Goal: Entertainment & Leisure: Consume media (video, audio)

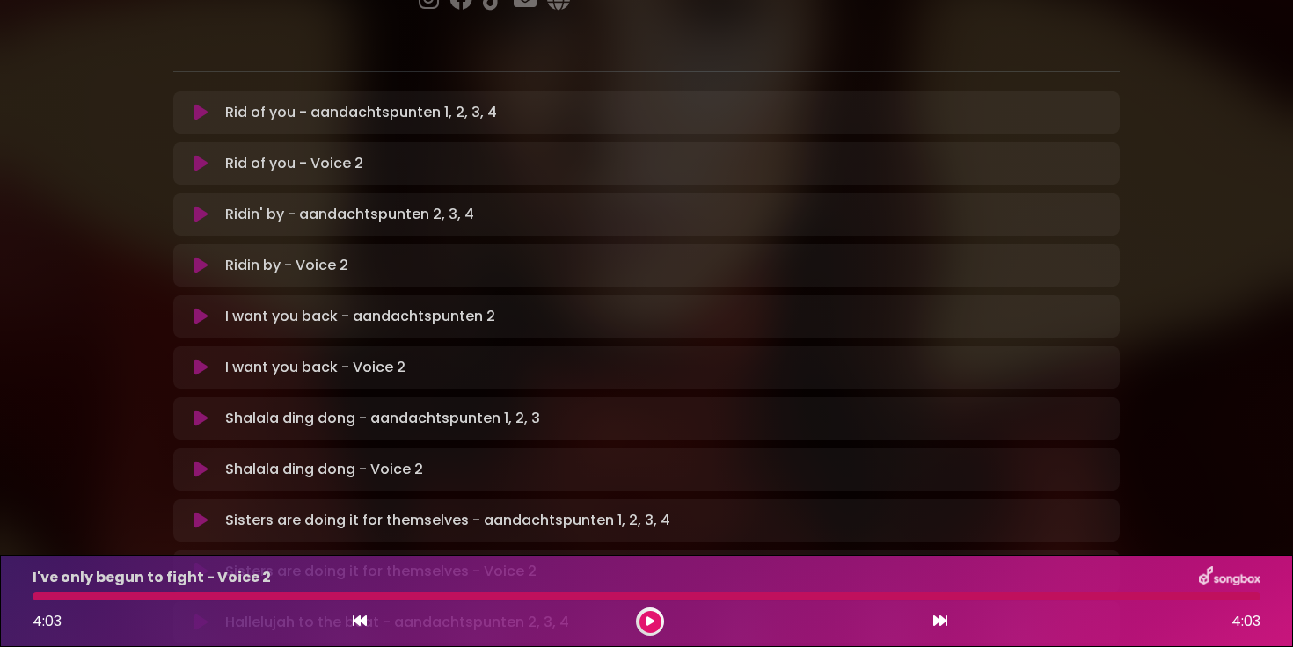
scroll to position [330, 0]
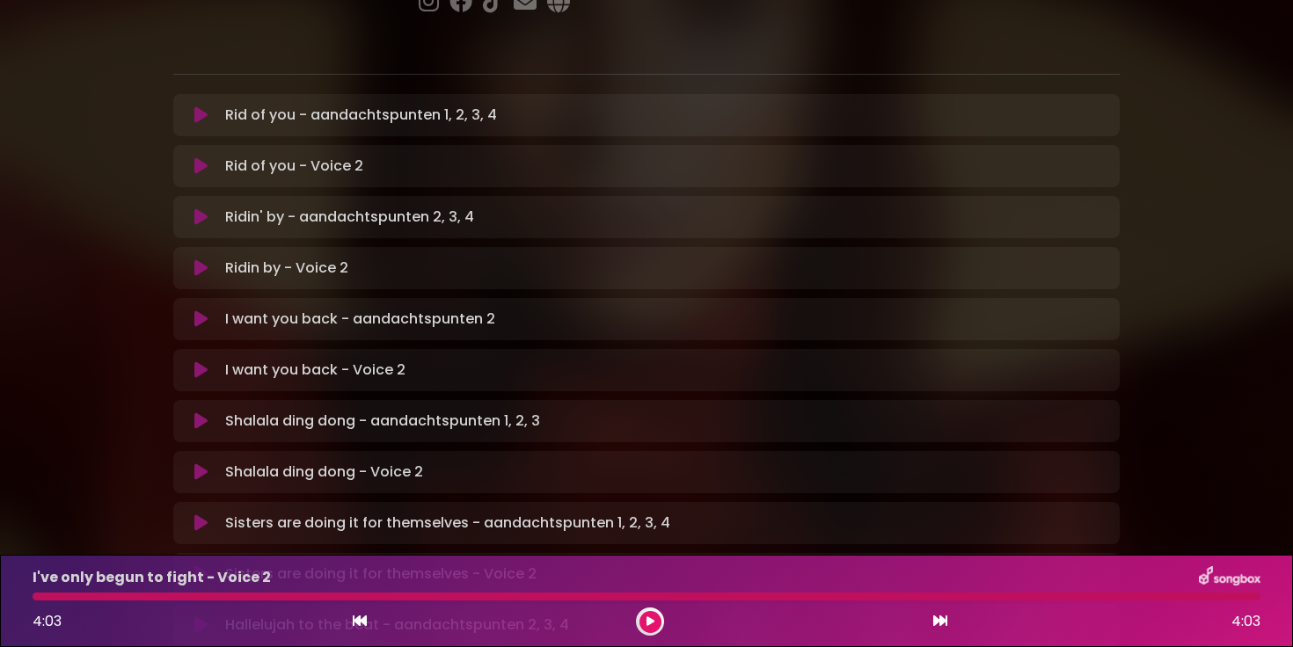
click at [197, 157] on icon at bounding box center [200, 166] width 13 height 18
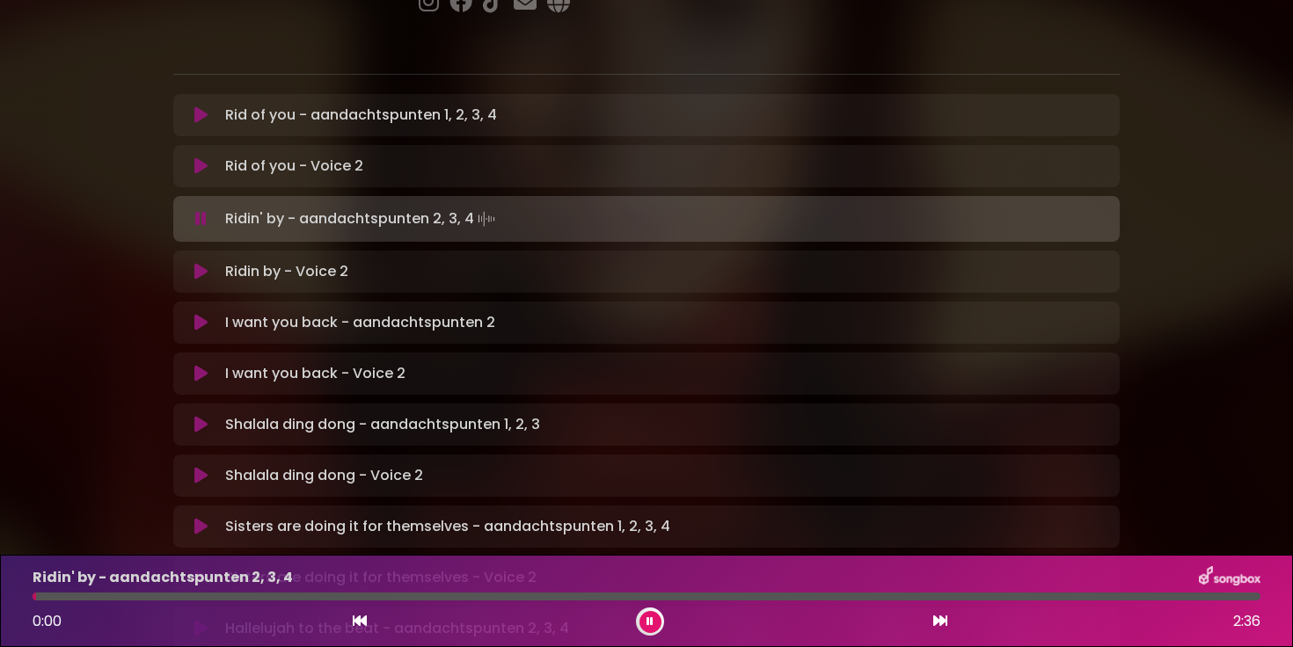
click at [212, 263] on button at bounding box center [201, 272] width 34 height 18
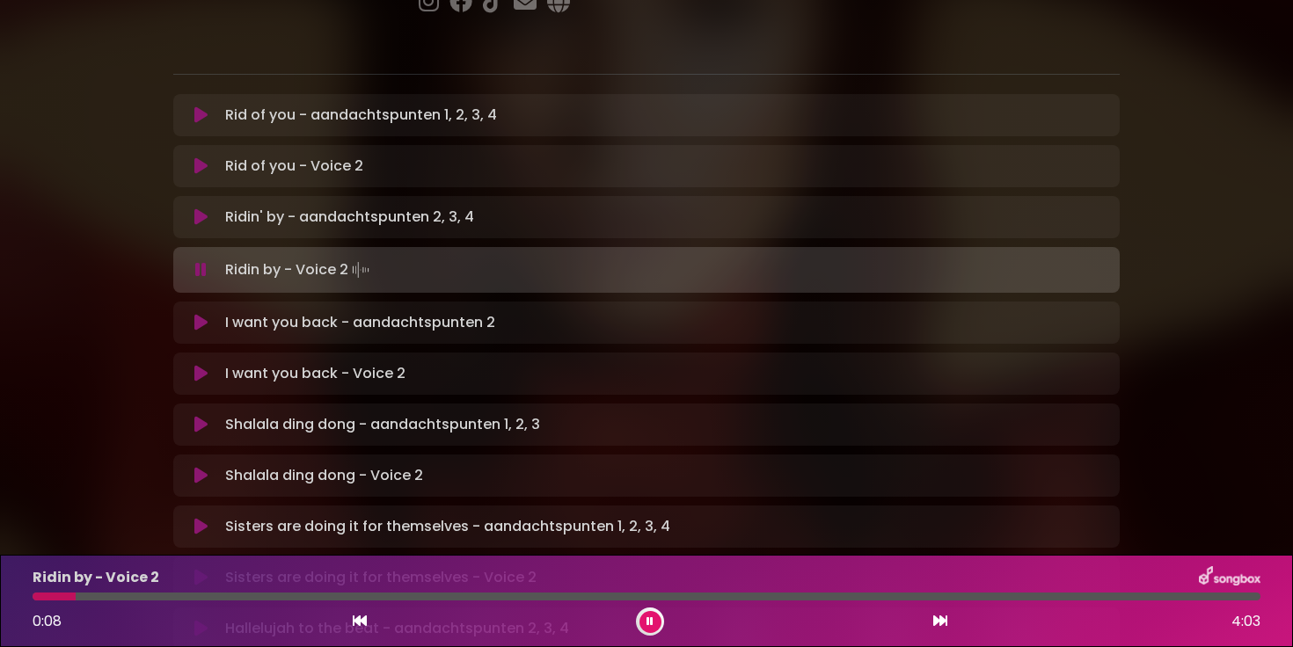
click at [121, 602] on div "Ridin by - Voice 2 0:08 4:03" at bounding box center [646, 601] width 1249 height 69
click at [130, 597] on div at bounding box center [647, 597] width 1228 height 8
click at [172, 599] on div at bounding box center [647, 597] width 1228 height 8
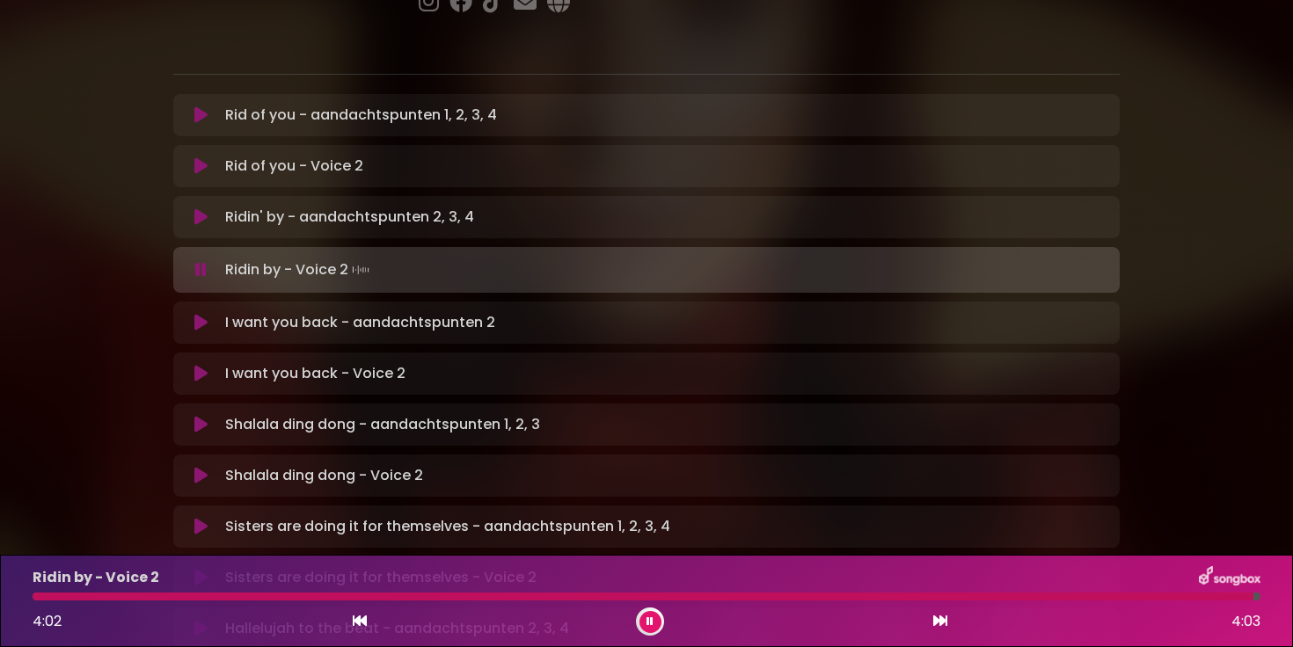
click at [206, 365] on icon at bounding box center [200, 374] width 13 height 18
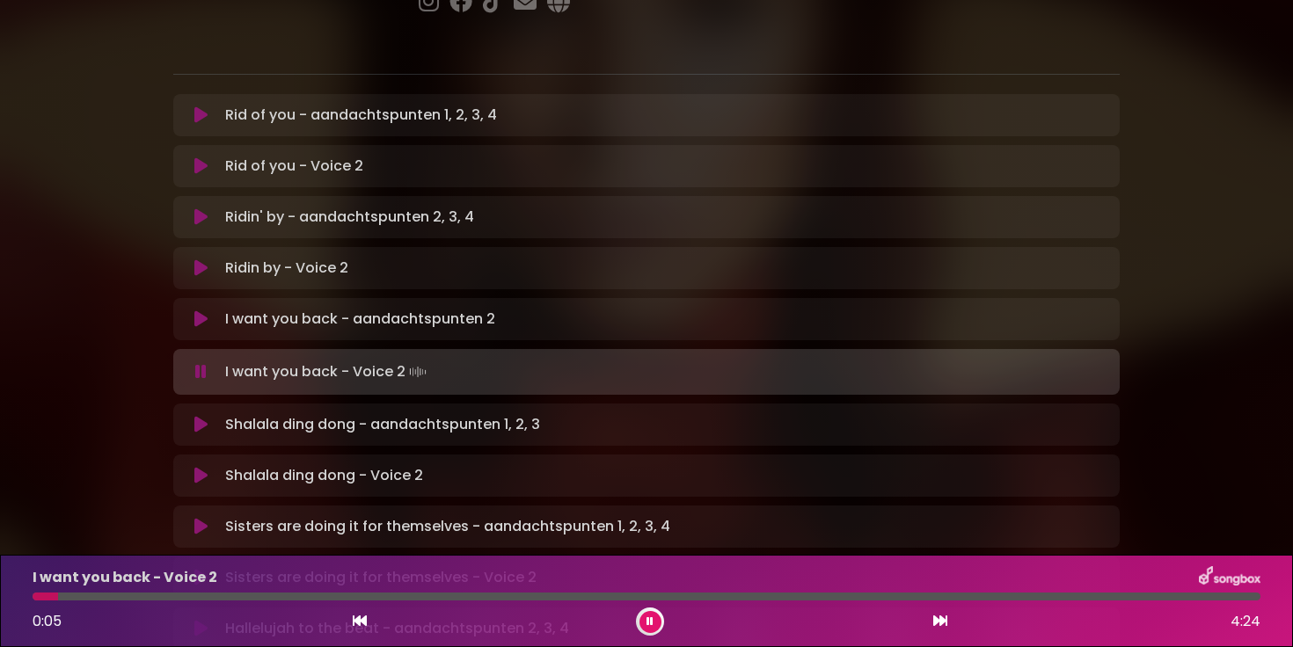
click at [106, 601] on div "I want you back - Voice 2 0:05 4:24" at bounding box center [646, 601] width 1249 height 69
click at [143, 600] on div at bounding box center [647, 597] width 1228 height 8
click at [216, 603] on div "I want you back - Voice 2 0:26 4:24" at bounding box center [646, 601] width 1249 height 69
click at [223, 599] on div at bounding box center [647, 597] width 1228 height 8
click at [256, 603] on div "I want you back - Voice 2 0:43 4:24" at bounding box center [646, 601] width 1249 height 69
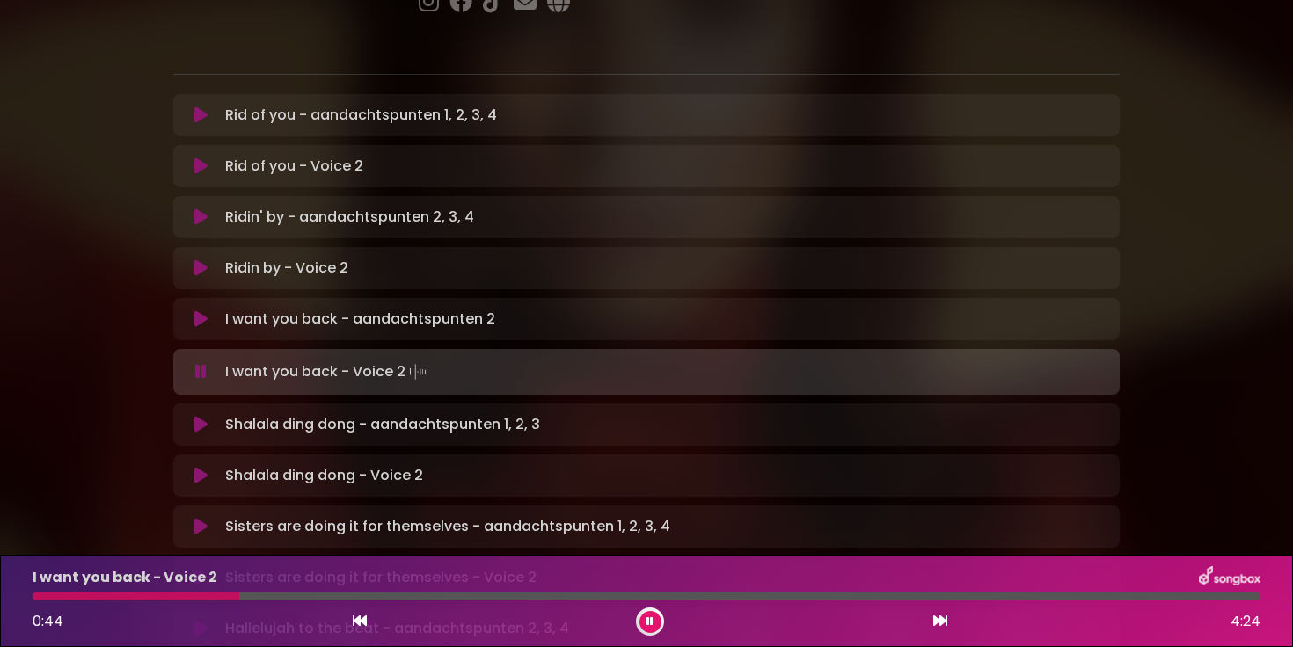
click at [258, 600] on div at bounding box center [647, 597] width 1228 height 8
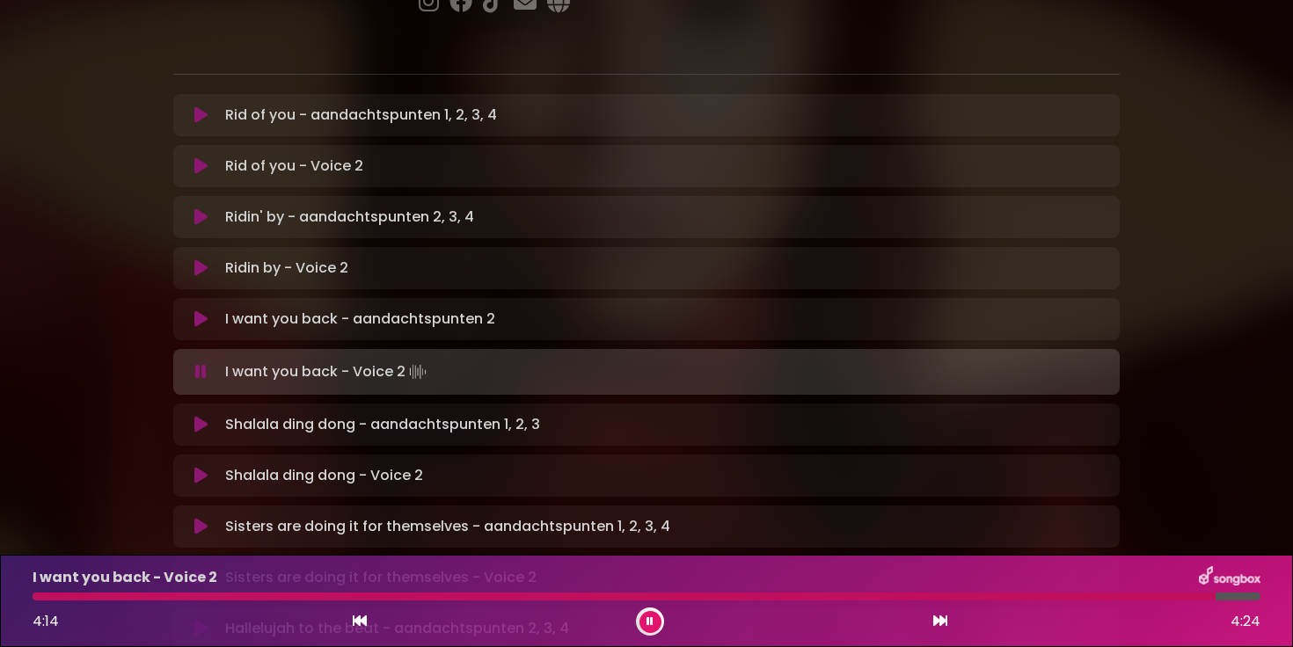
click at [200, 467] on icon at bounding box center [200, 476] width 13 height 18
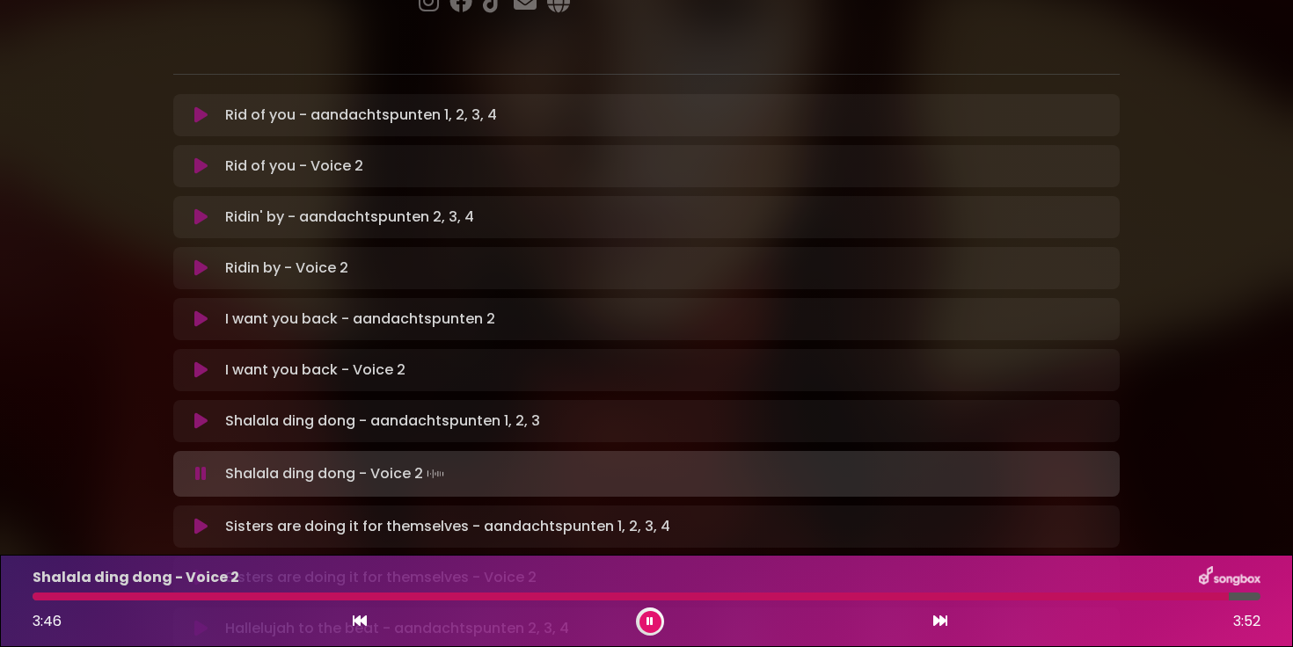
click at [201, 569] on icon at bounding box center [200, 578] width 13 height 18
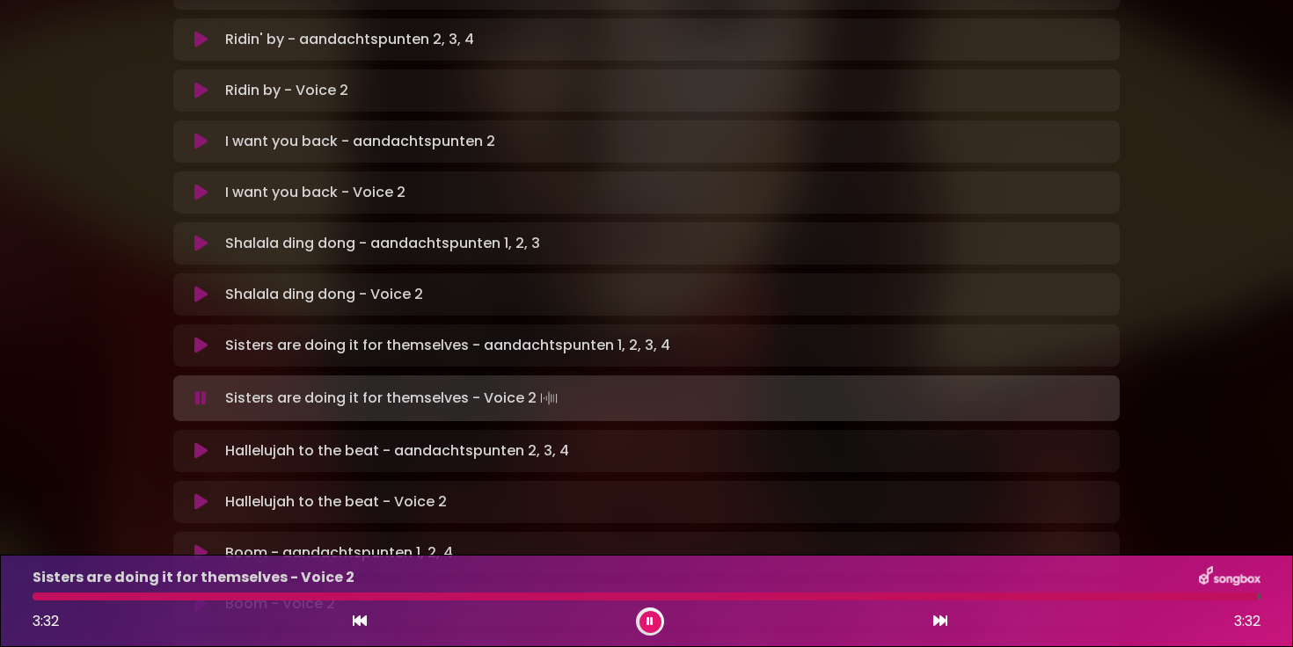
scroll to position [605, 0]
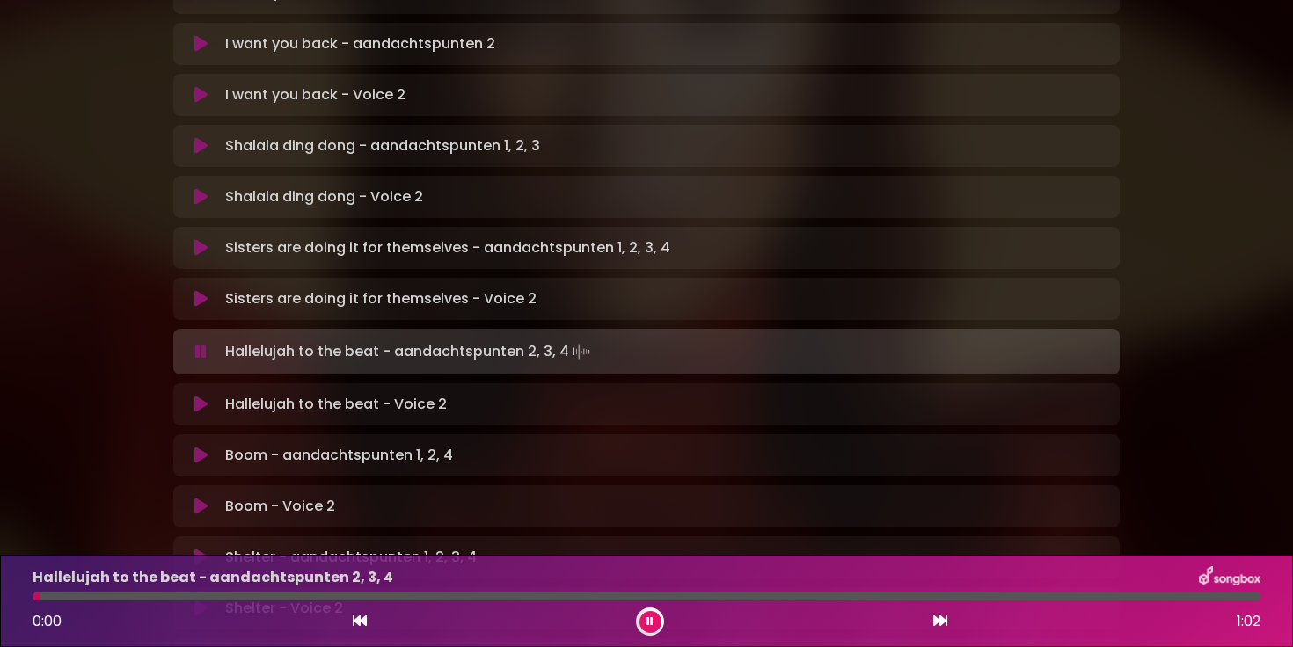
click at [207, 396] on icon at bounding box center [200, 405] width 13 height 18
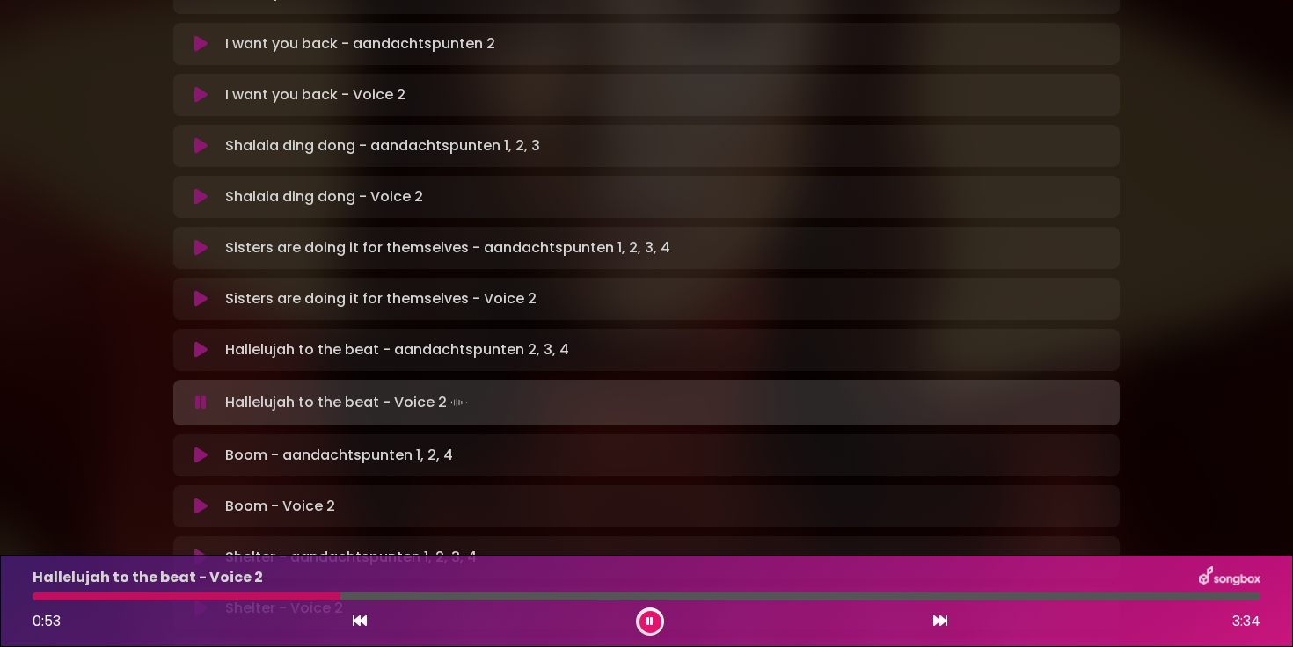
click at [362, 597] on div at bounding box center [647, 597] width 1228 height 8
click at [382, 599] on div at bounding box center [647, 597] width 1228 height 8
click at [405, 602] on div "Hallelujah to the beat - Voice 2 1:01 3:34" at bounding box center [646, 601] width 1249 height 69
click at [411, 598] on div at bounding box center [647, 597] width 1228 height 8
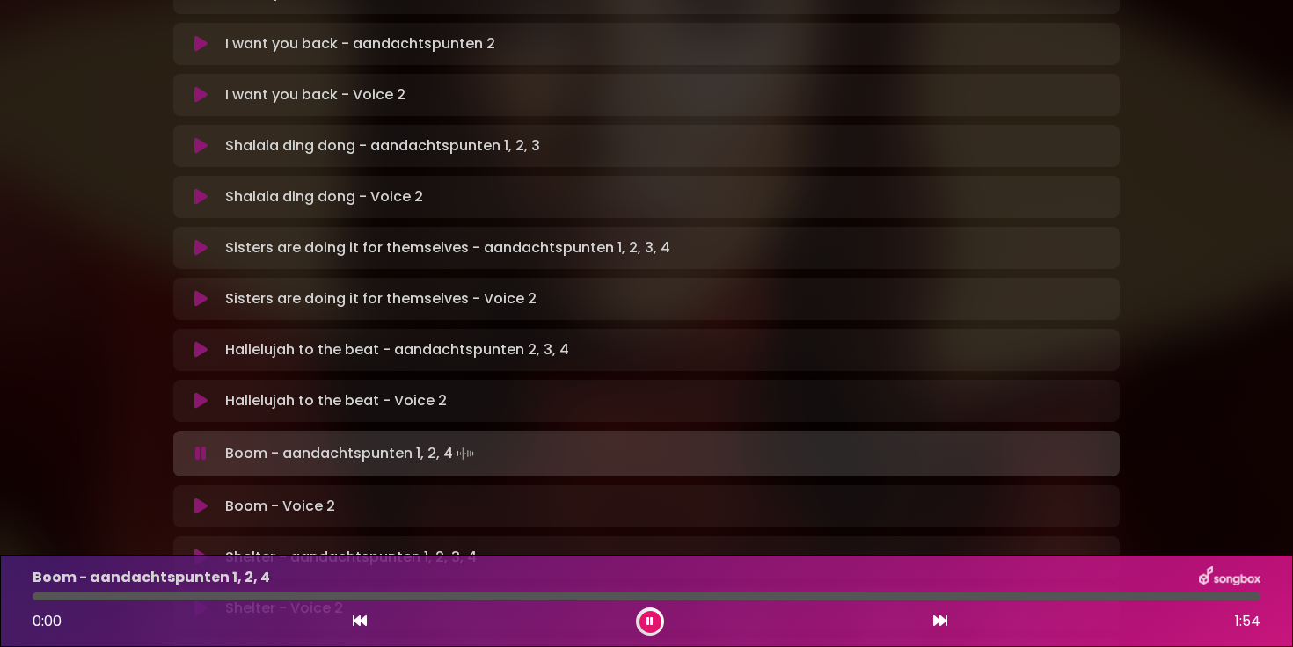
click at [249, 496] on p "Boom - Voice 2 Loading Track..." at bounding box center [280, 506] width 110 height 21
click at [203, 498] on icon at bounding box center [200, 507] width 13 height 18
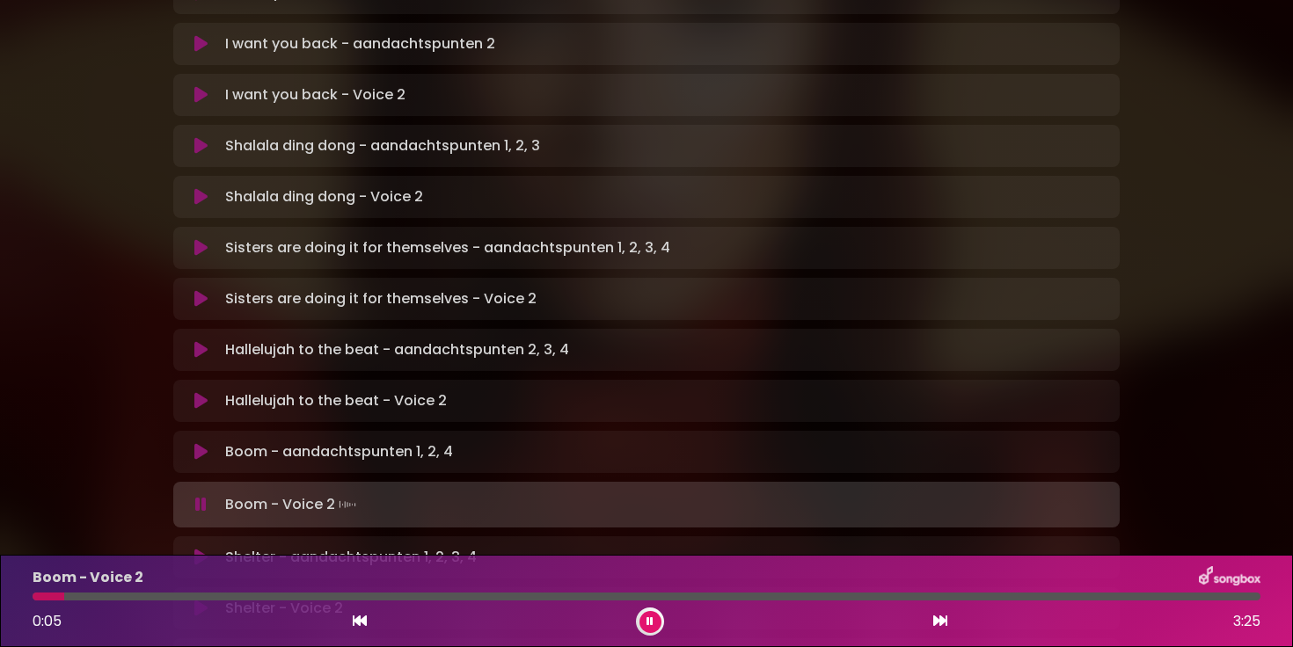
click at [71, 598] on div at bounding box center [647, 597] width 1228 height 8
click at [88, 601] on div "Boom - Voice 2 0:07 3:25" at bounding box center [646, 601] width 1249 height 69
click at [104, 599] on div at bounding box center [647, 597] width 1228 height 8
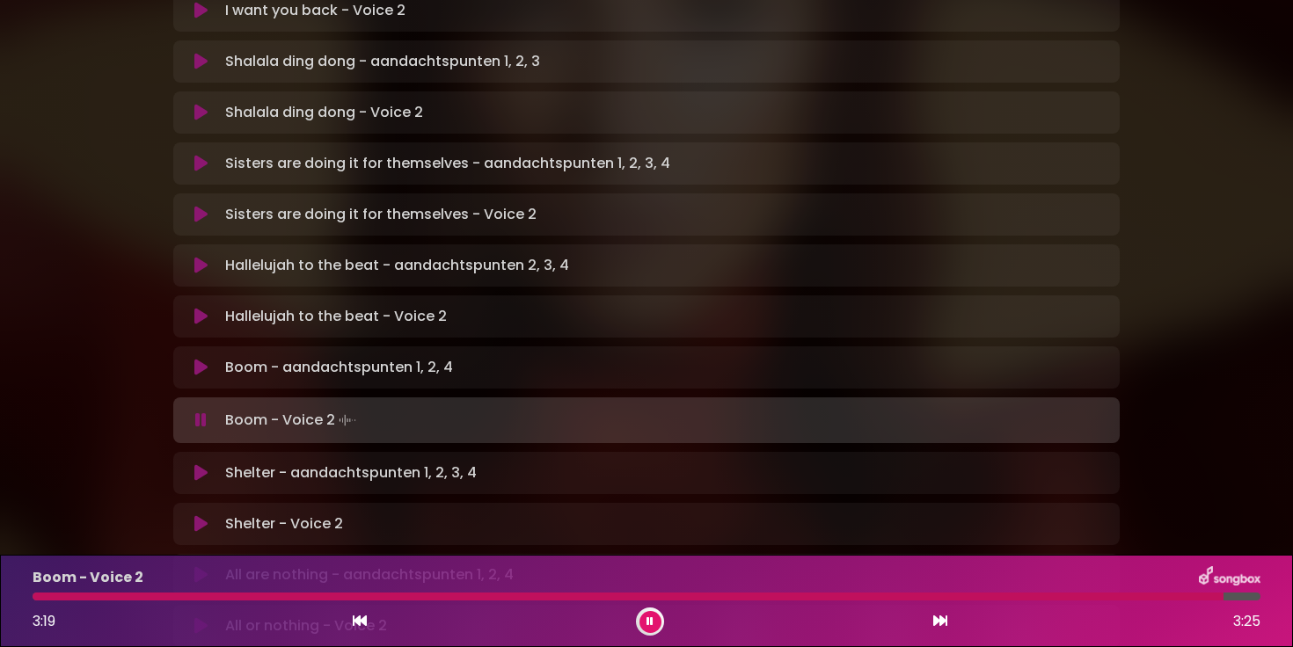
scroll to position [693, 0]
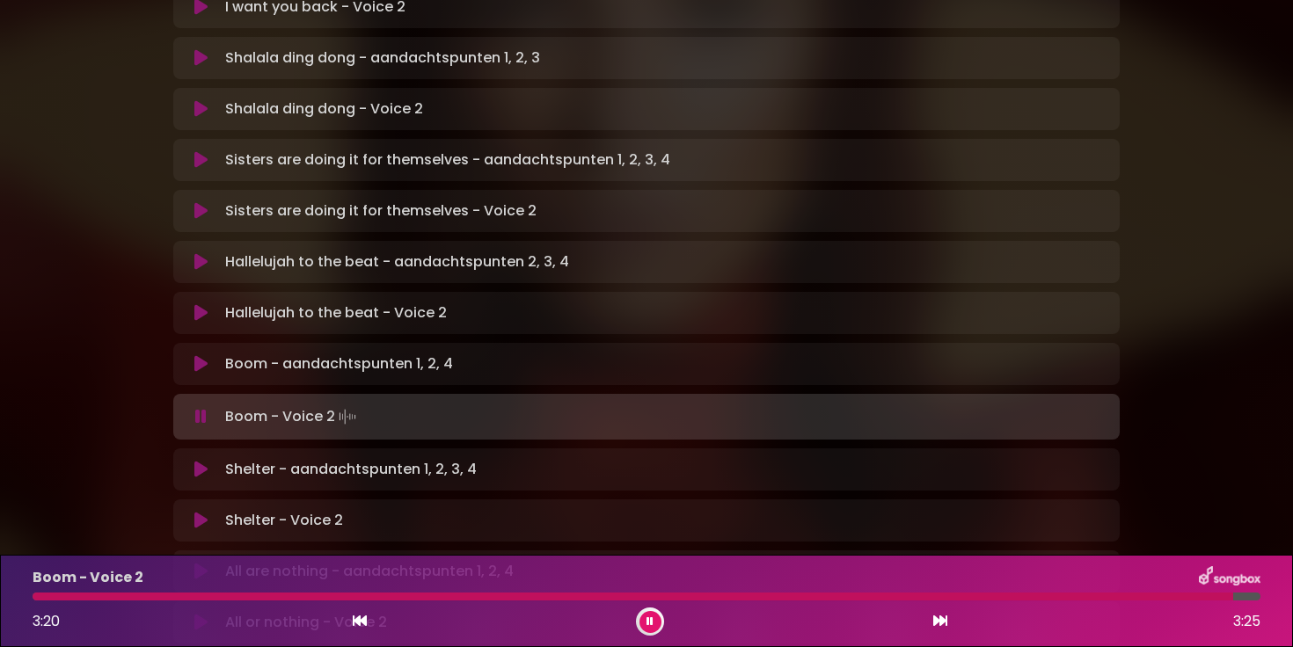
click at [205, 512] on icon at bounding box center [200, 521] width 13 height 18
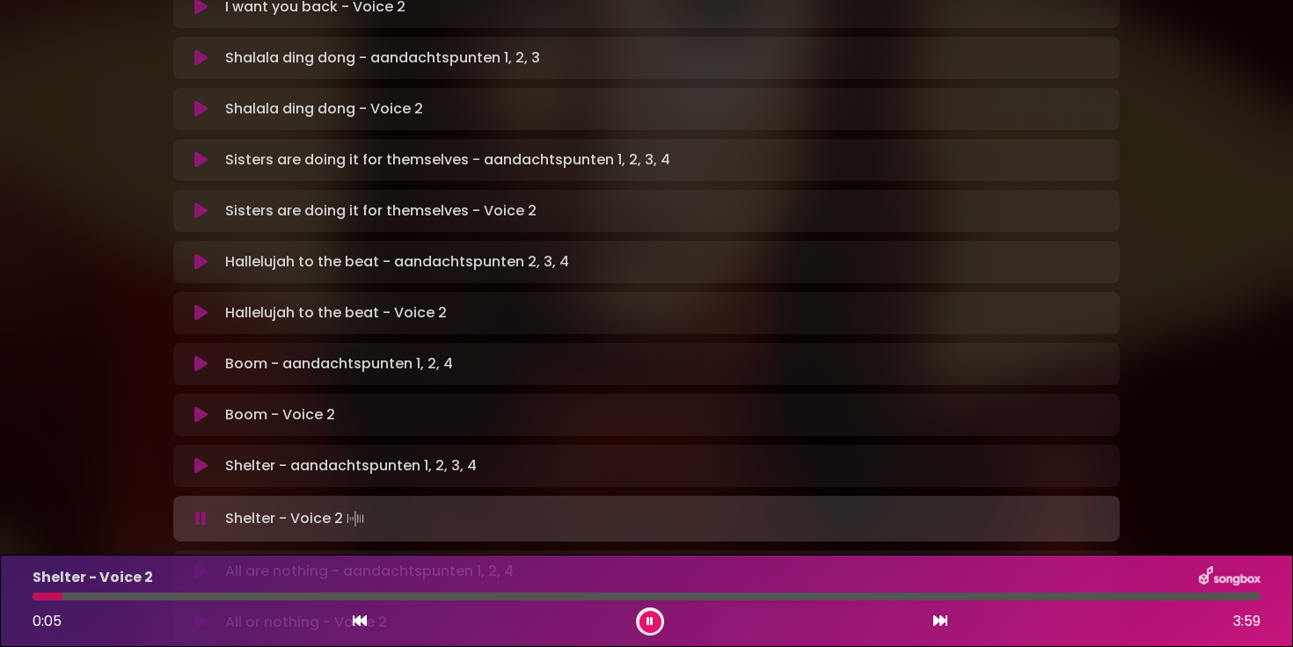
click at [73, 598] on div at bounding box center [647, 597] width 1228 height 8
click at [101, 598] on div at bounding box center [647, 597] width 1228 height 8
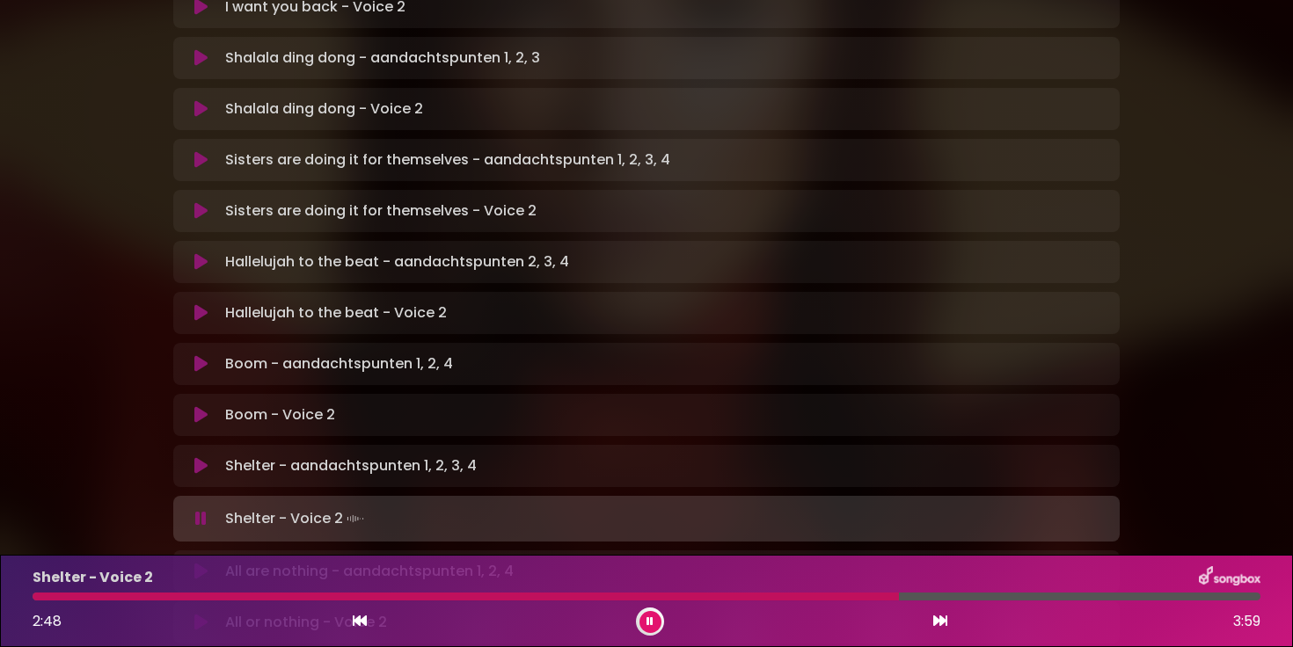
click at [925, 595] on div at bounding box center [647, 597] width 1228 height 8
click at [946, 597] on div at bounding box center [647, 597] width 1228 height 8
click at [1029, 596] on div at bounding box center [647, 597] width 1228 height 8
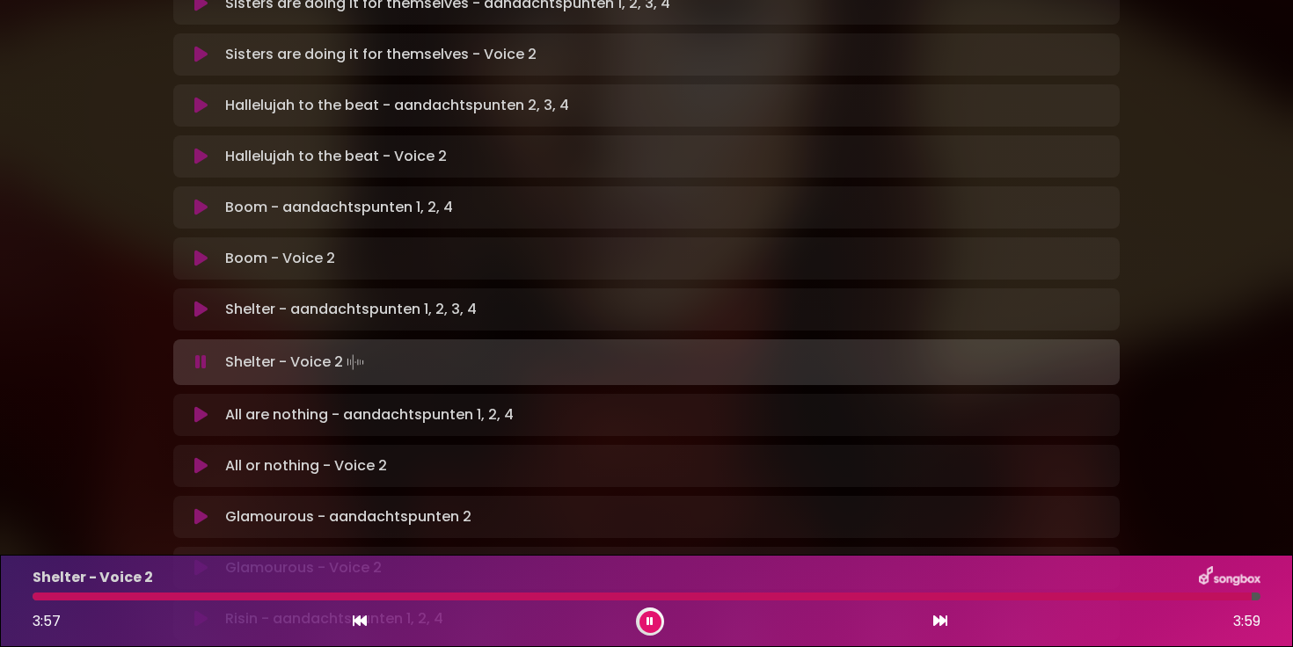
scroll to position [852, 0]
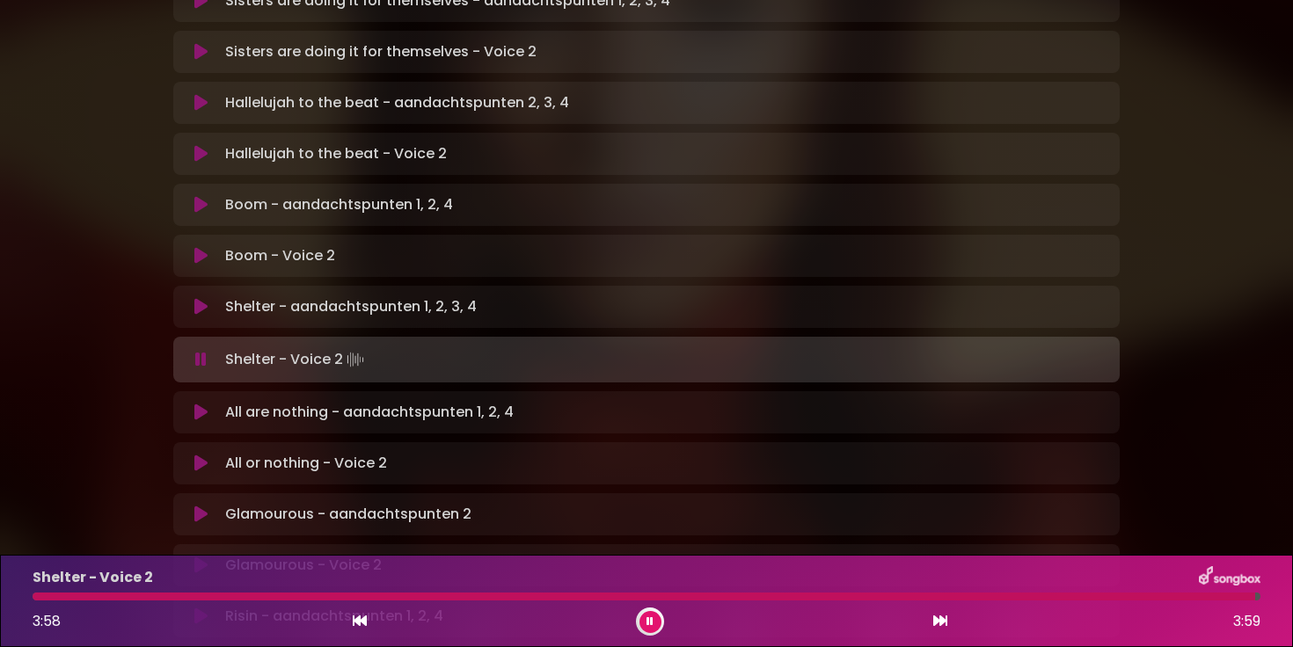
click at [205, 455] on icon at bounding box center [200, 464] width 13 height 18
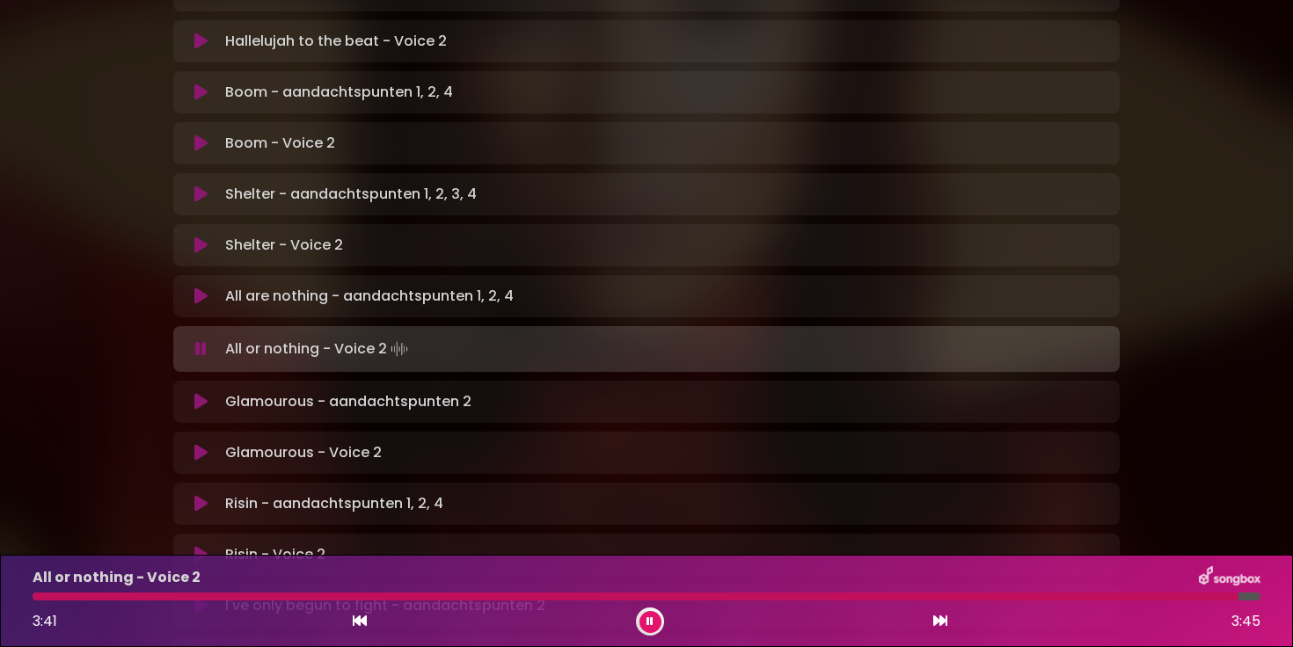
scroll to position [966, 0]
click at [647, 619] on button at bounding box center [651, 622] width 22 height 22
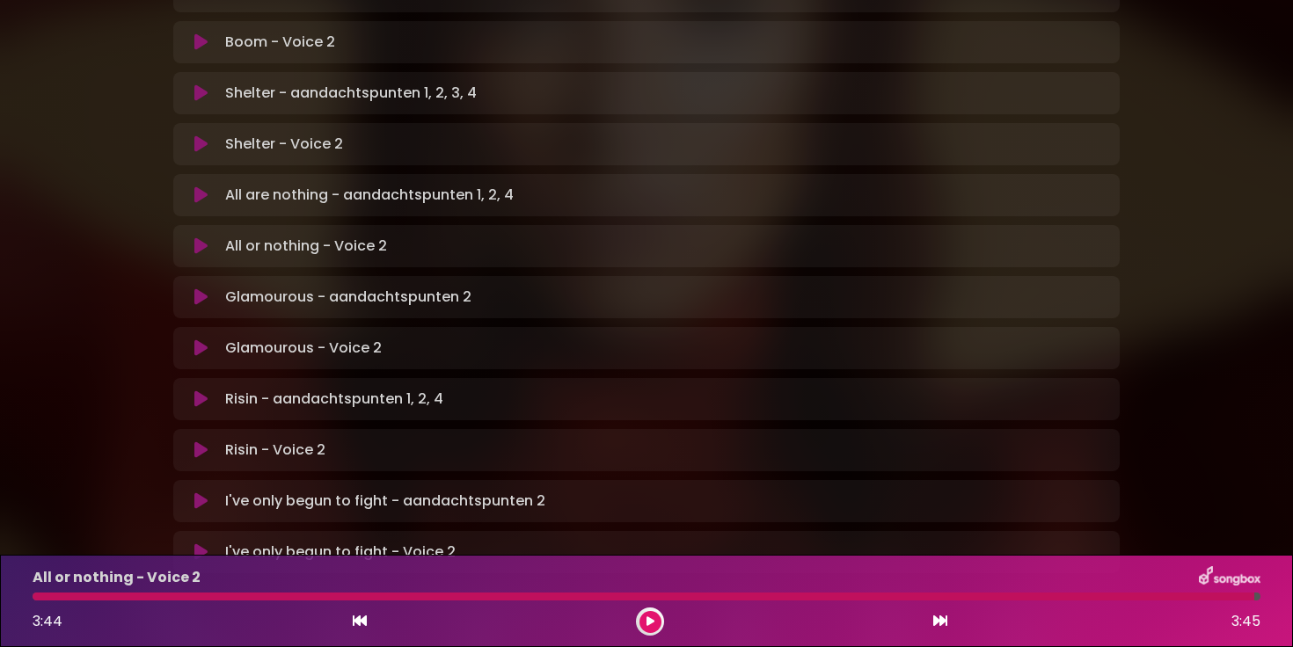
scroll to position [1055, 0]
